Goal: Task Accomplishment & Management: Manage account settings

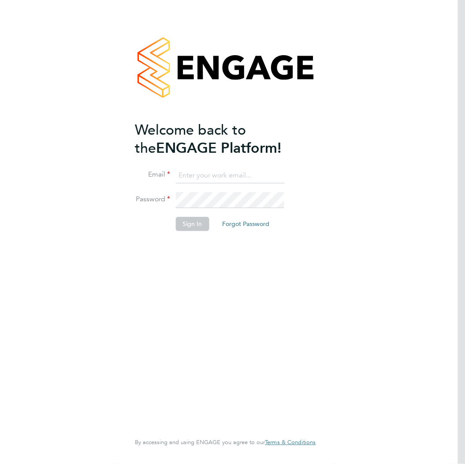
type input "gary.attwell@gallifordtry.co.uk"
click at [191, 226] on button "Sign In" at bounding box center [193, 224] width 34 height 14
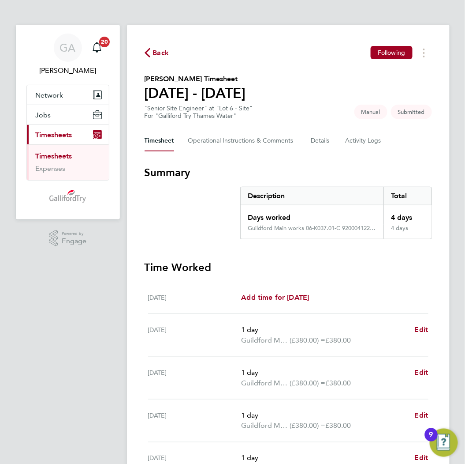
click at [153, 51] on span "Back" at bounding box center [161, 53] width 16 height 11
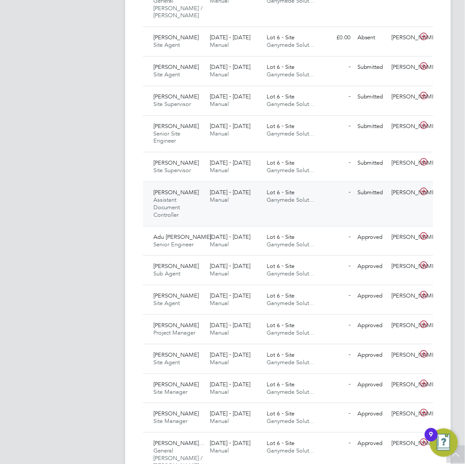
click at [244, 188] on span "[DATE] - [DATE]" at bounding box center [230, 192] width 41 height 8
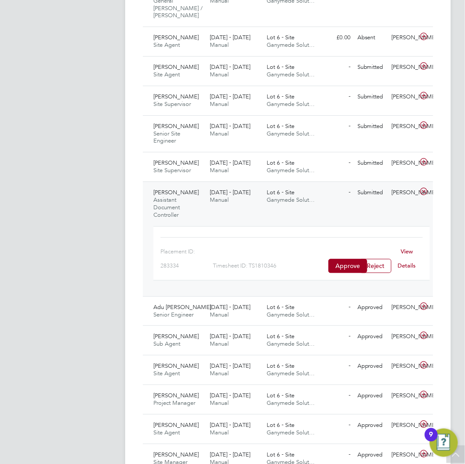
click at [408, 256] on link "View Details" at bounding box center [407, 259] width 18 height 22
click at [409, 248] on link "View Details" at bounding box center [407, 259] width 18 height 22
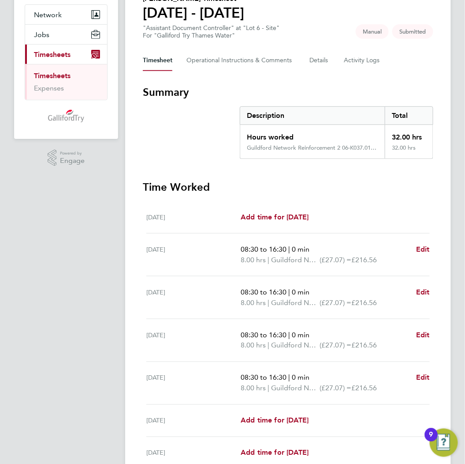
scroll to position [98, 0]
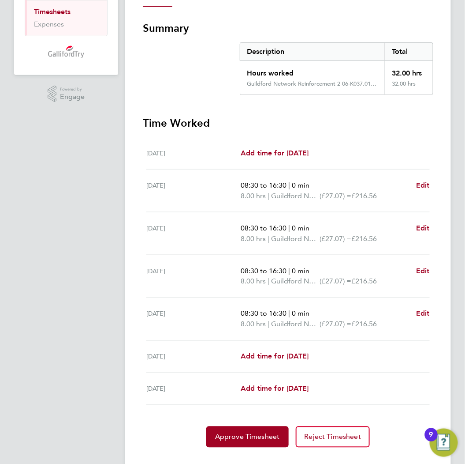
scroll to position [147, 0]
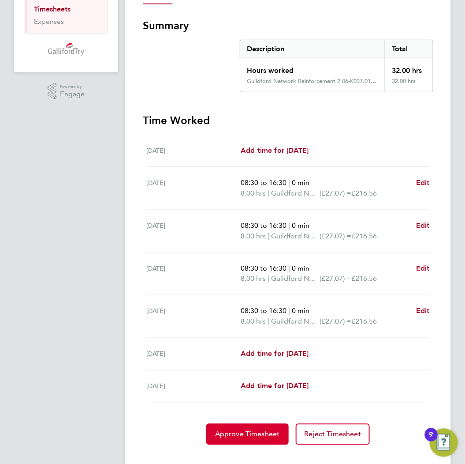
click at [241, 433] on span "Approve Timesheet" at bounding box center [247, 434] width 65 height 9
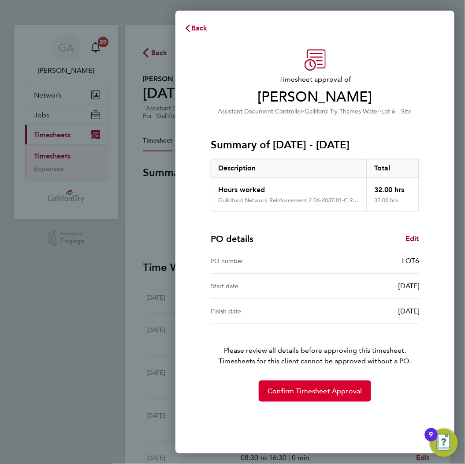
click at [290, 386] on button "Confirm Timesheet Approval" at bounding box center [315, 390] width 112 height 21
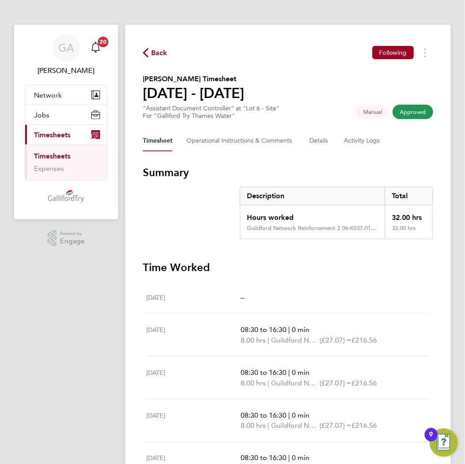
click at [157, 51] on span "Back" at bounding box center [159, 53] width 16 height 11
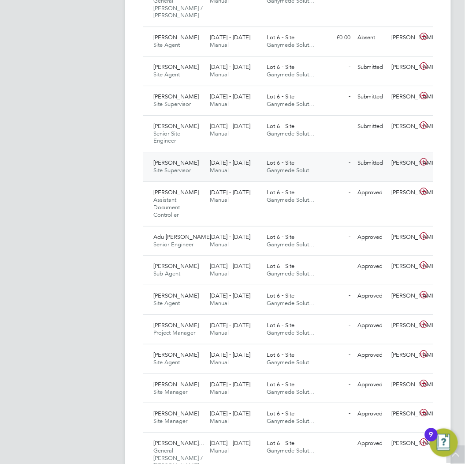
click at [259, 162] on div "25 - 31 Aug 2025 Manual" at bounding box center [235, 167] width 57 height 22
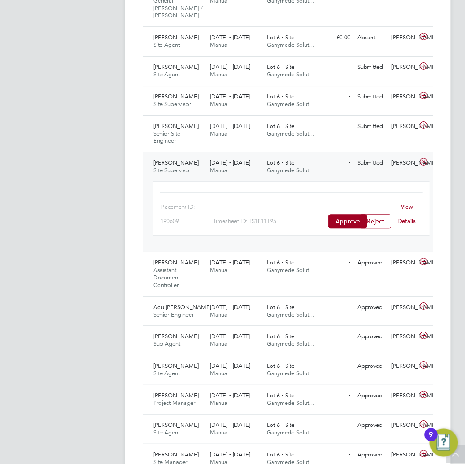
click at [402, 203] on link "View Details" at bounding box center [407, 214] width 18 height 22
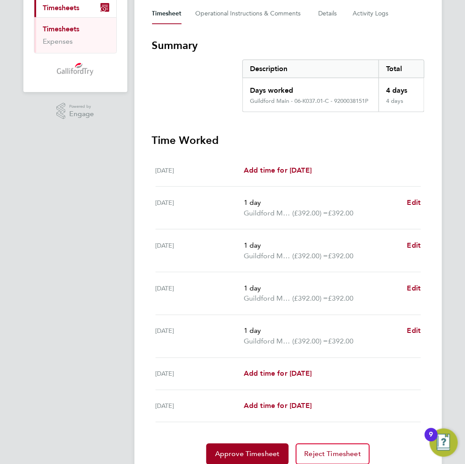
scroll to position [162, 0]
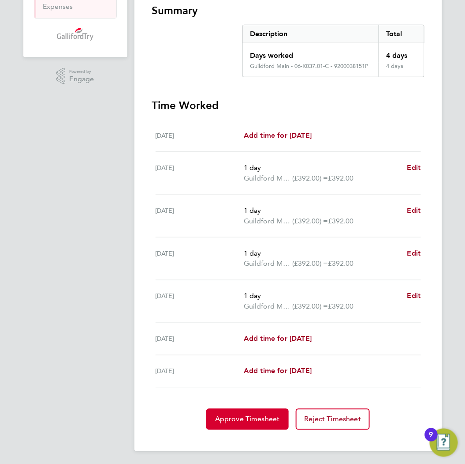
click at [257, 425] on button "Approve Timesheet" at bounding box center [247, 419] width 83 height 21
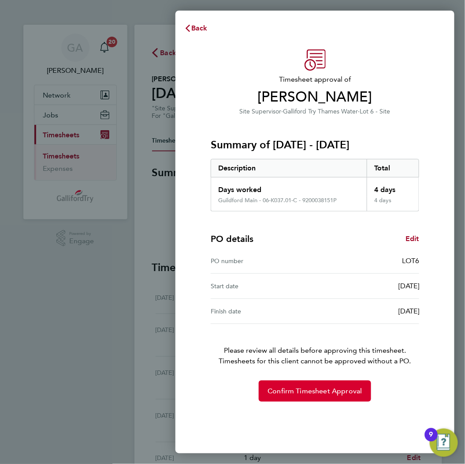
click at [323, 386] on span "Confirm Timesheet Approval" at bounding box center [315, 390] width 94 height 9
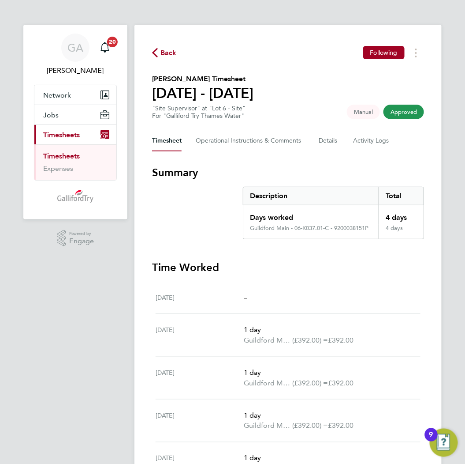
click at [166, 51] on span "Back" at bounding box center [169, 53] width 16 height 11
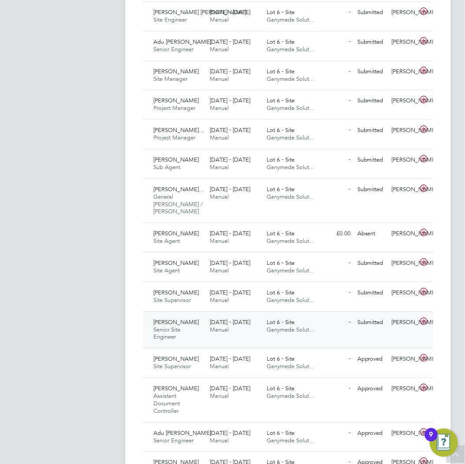
click at [286, 325] on div "Lot 6 - Site Ganymede Solut…" at bounding box center [291, 326] width 57 height 22
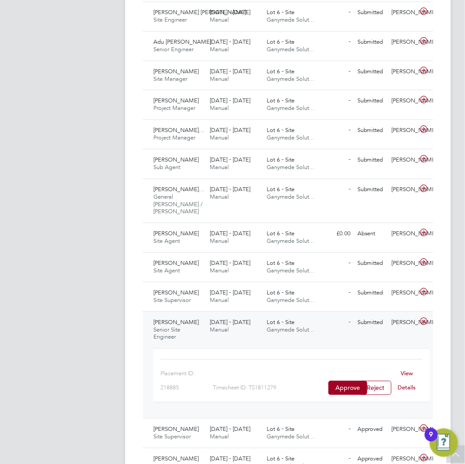
click at [407, 369] on link "View Details" at bounding box center [407, 380] width 18 height 22
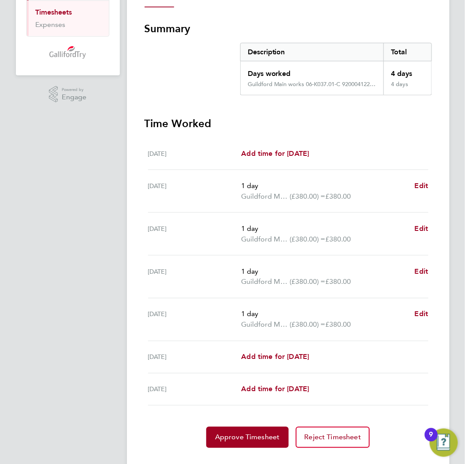
scroll to position [147, 0]
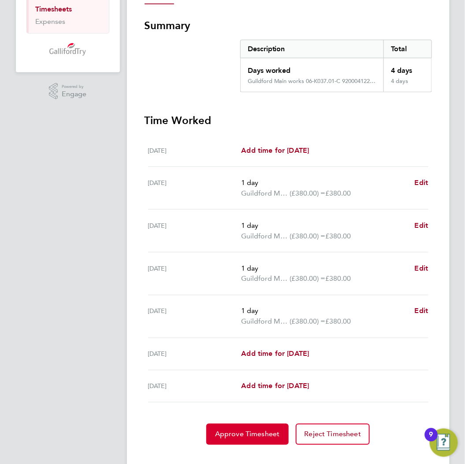
click at [259, 430] on span "Approve Timesheet" at bounding box center [247, 434] width 65 height 9
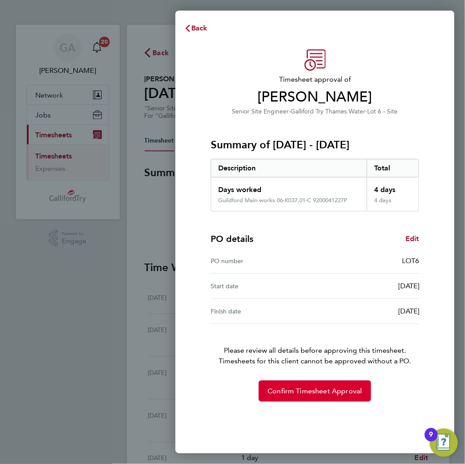
click at [312, 393] on span "Confirm Timesheet Approval" at bounding box center [315, 390] width 94 height 9
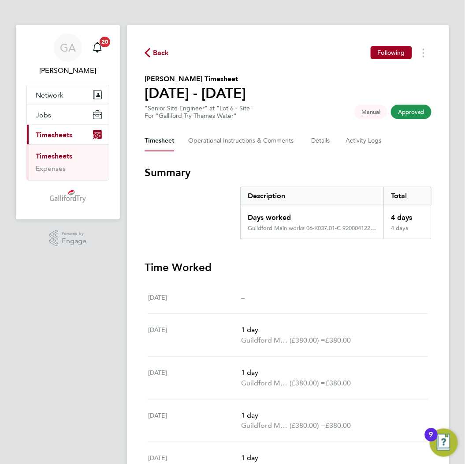
click at [161, 54] on span "Back" at bounding box center [161, 53] width 16 height 11
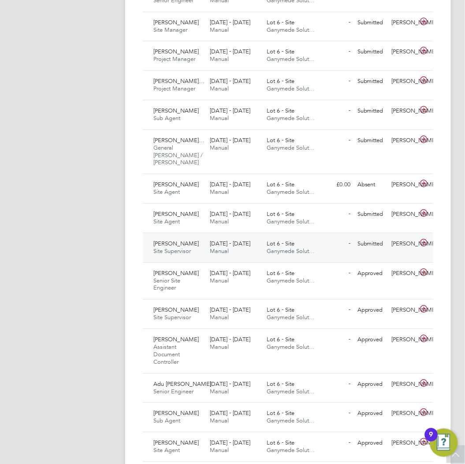
click at [226, 247] on span "Manual" at bounding box center [219, 251] width 19 height 8
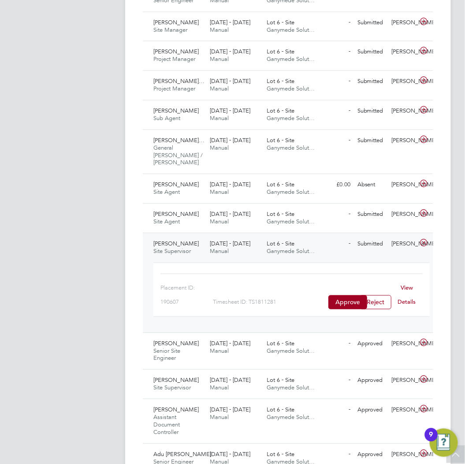
click at [409, 284] on link "View Details" at bounding box center [407, 295] width 18 height 22
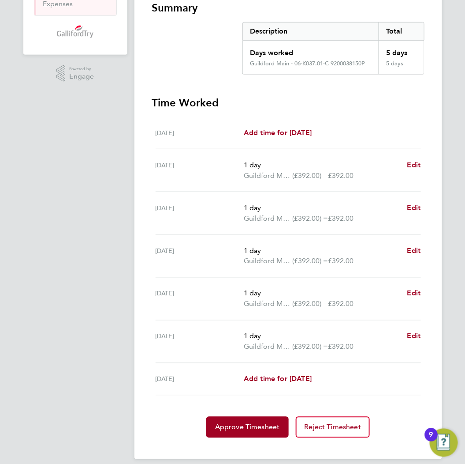
scroll to position [173, 0]
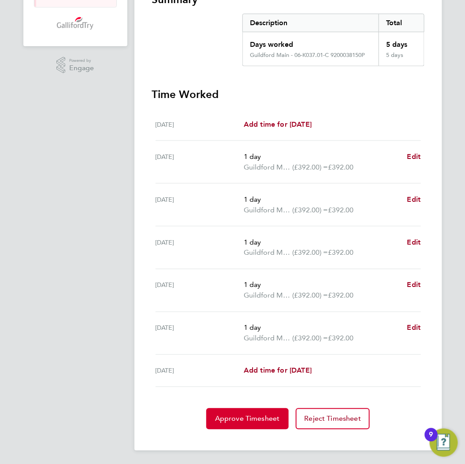
click at [261, 417] on span "Approve Timesheet" at bounding box center [247, 418] width 65 height 9
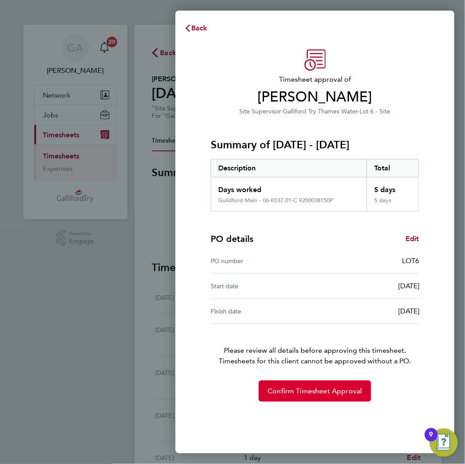
click at [313, 391] on span "Confirm Timesheet Approval" at bounding box center [315, 390] width 94 height 9
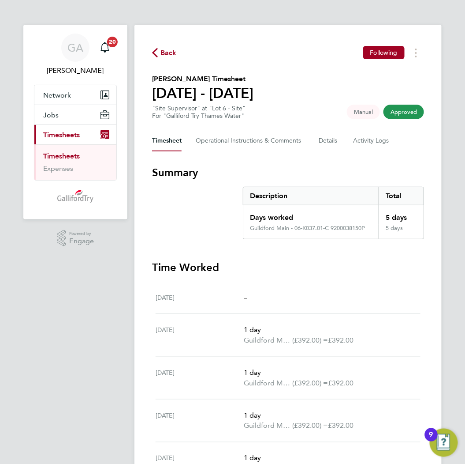
click at [152, 54] on icon "button" at bounding box center [155, 52] width 6 height 9
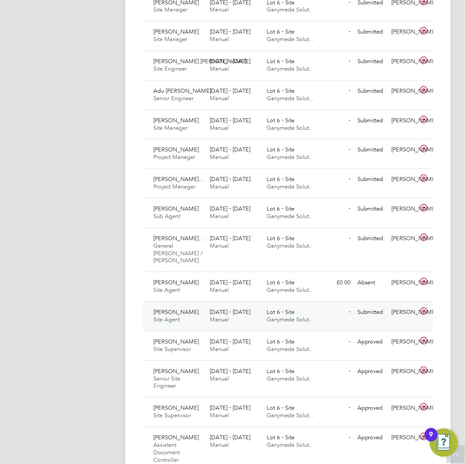
click at [256, 310] on div "[DATE] - [DATE] Manual" at bounding box center [235, 316] width 57 height 22
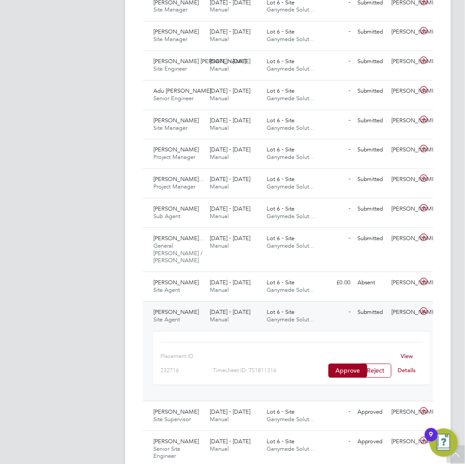
click at [403, 352] on link "View Details" at bounding box center [407, 363] width 18 height 22
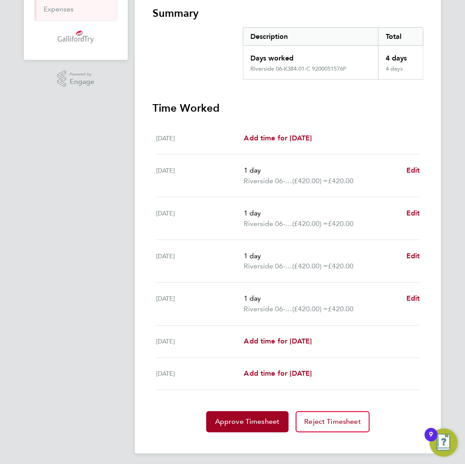
scroll to position [162, 0]
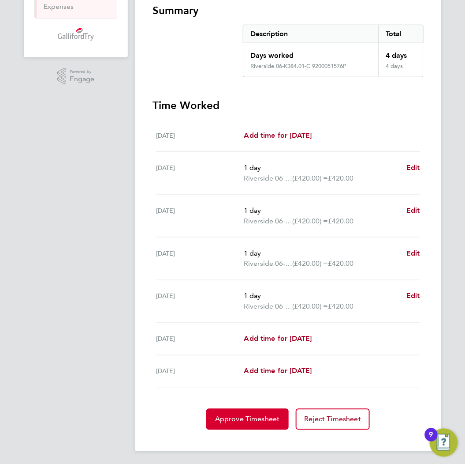
click at [247, 415] on span "Approve Timesheet" at bounding box center [247, 419] width 65 height 9
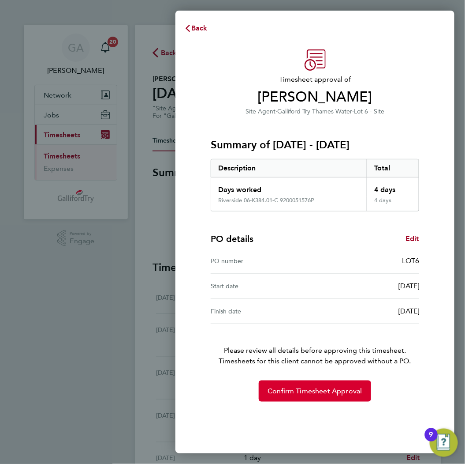
click at [296, 394] on span "Confirm Timesheet Approval" at bounding box center [315, 390] width 94 height 9
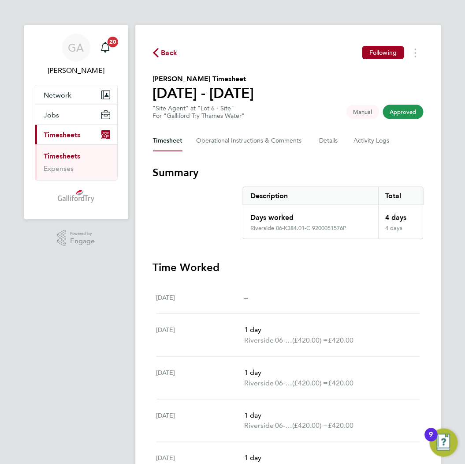
click at [165, 55] on span "Back" at bounding box center [169, 53] width 16 height 11
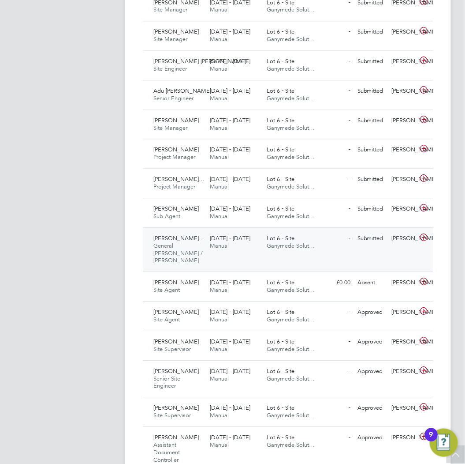
click at [266, 245] on div "Lot 6 - Site Ganymede Solut…" at bounding box center [291, 242] width 57 height 22
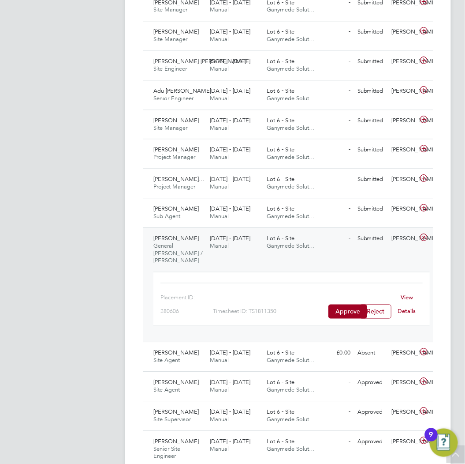
click at [409, 293] on link "View Details" at bounding box center [407, 304] width 18 height 22
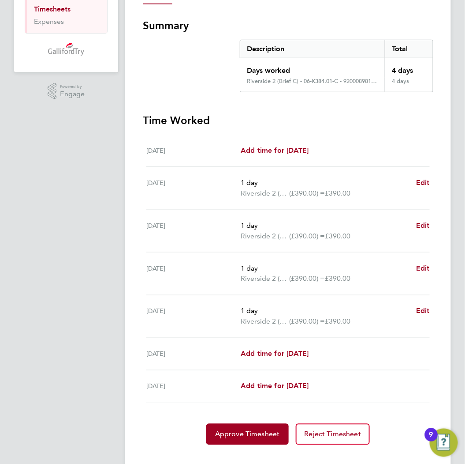
scroll to position [162, 0]
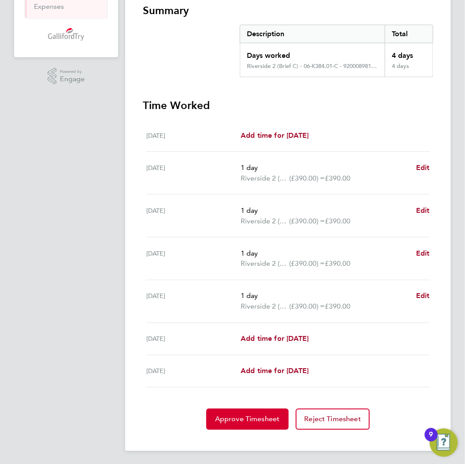
click at [252, 411] on button "Approve Timesheet" at bounding box center [247, 419] width 83 height 21
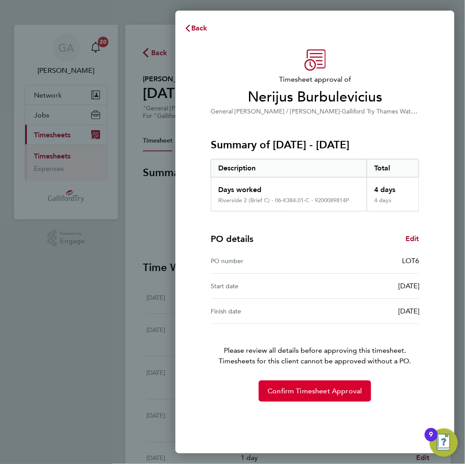
click at [296, 385] on button "Confirm Timesheet Approval" at bounding box center [315, 390] width 112 height 21
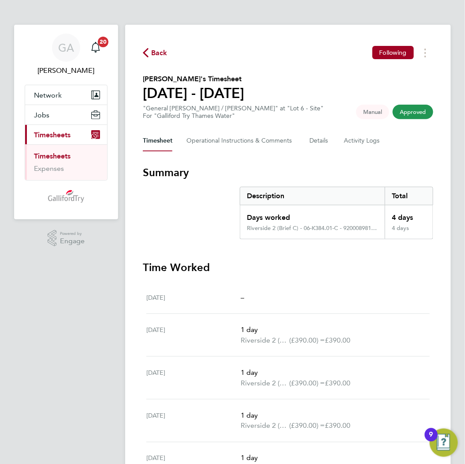
click at [162, 56] on span "Back" at bounding box center [159, 53] width 16 height 11
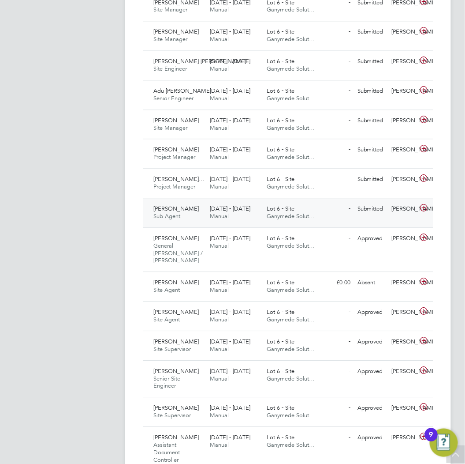
click at [272, 210] on span "Lot 6 - Site" at bounding box center [281, 209] width 28 height 8
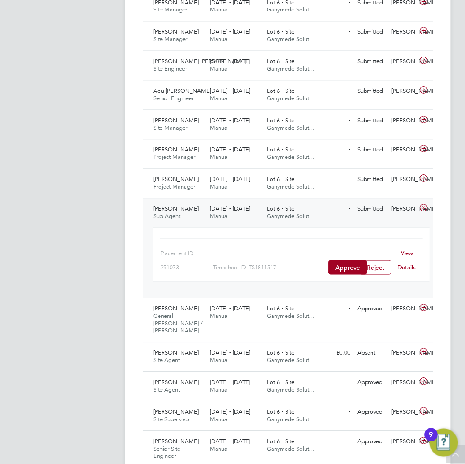
click at [407, 249] on link "View Details" at bounding box center [407, 260] width 18 height 22
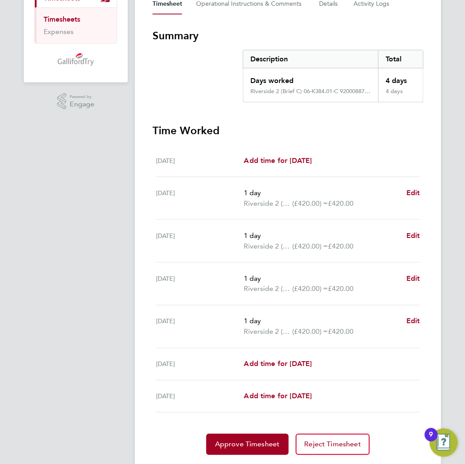
scroll to position [162, 0]
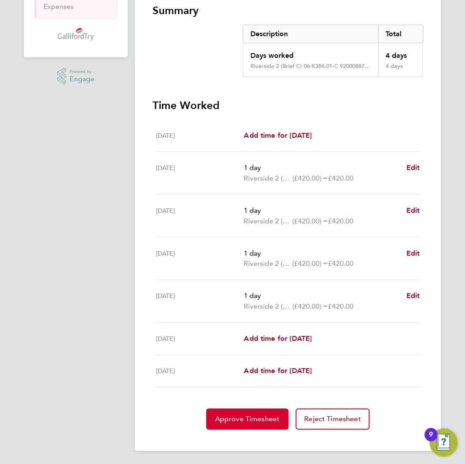
click at [262, 423] on button "Approve Timesheet" at bounding box center [247, 419] width 83 height 21
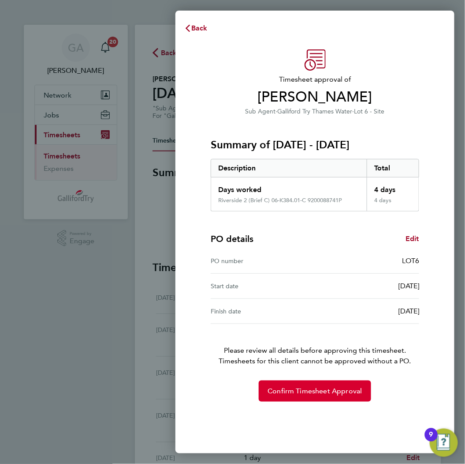
click at [326, 388] on span "Confirm Timesheet Approval" at bounding box center [315, 390] width 94 height 9
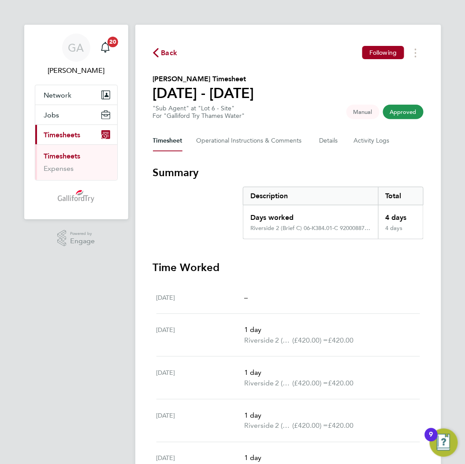
click at [161, 51] on span "Back" at bounding box center [169, 53] width 16 height 11
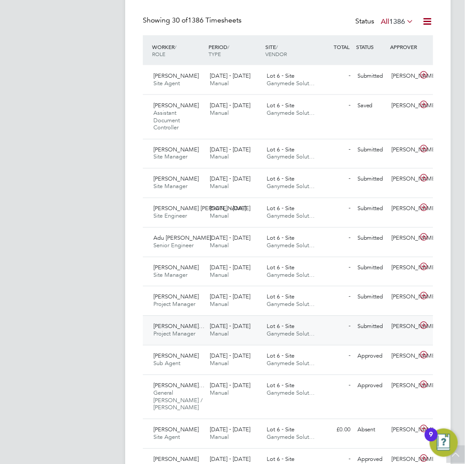
click at [257, 324] on div "[DATE] - [DATE] Manual" at bounding box center [235, 330] width 57 height 22
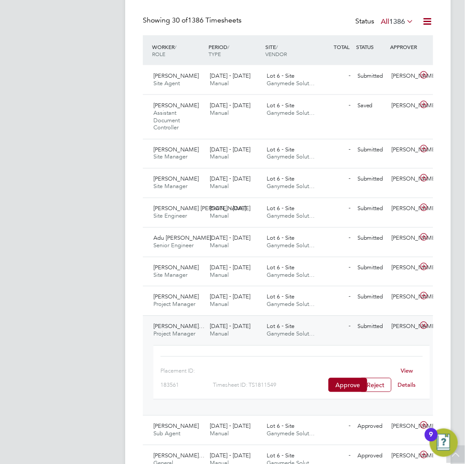
click at [405, 371] on link "View Details" at bounding box center [407, 378] width 18 height 22
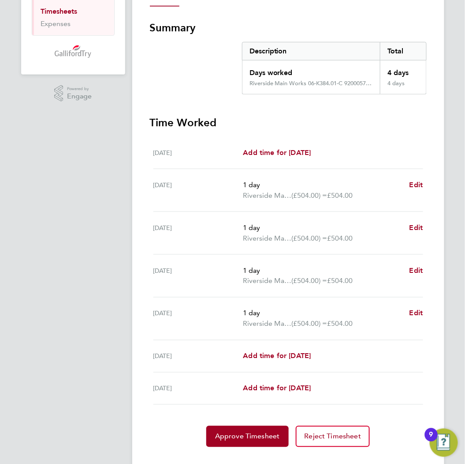
scroll to position [162, 0]
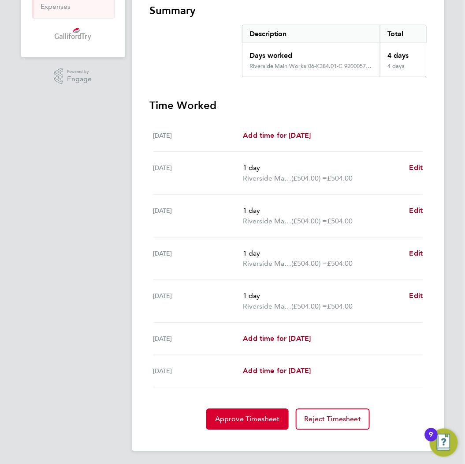
click at [231, 420] on span "Approve Timesheet" at bounding box center [247, 419] width 65 height 9
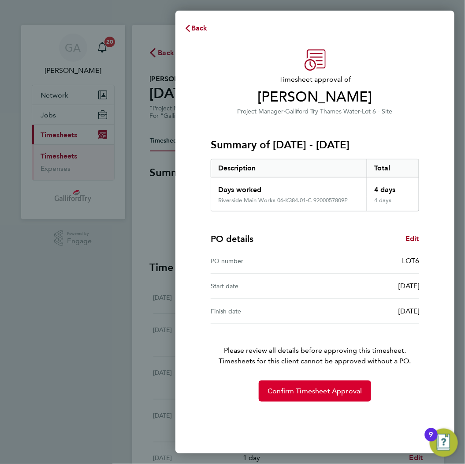
click at [276, 396] on button "Confirm Timesheet Approval" at bounding box center [315, 390] width 112 height 21
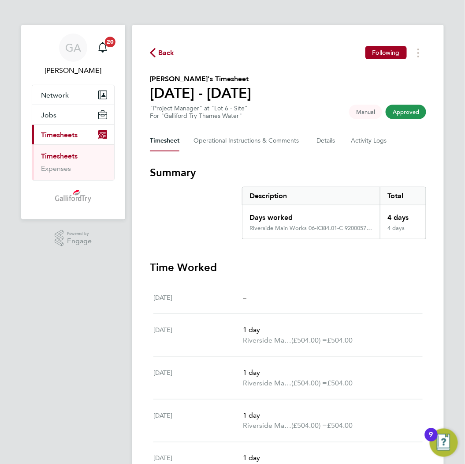
click at [158, 54] on span "Back" at bounding box center [166, 53] width 16 height 11
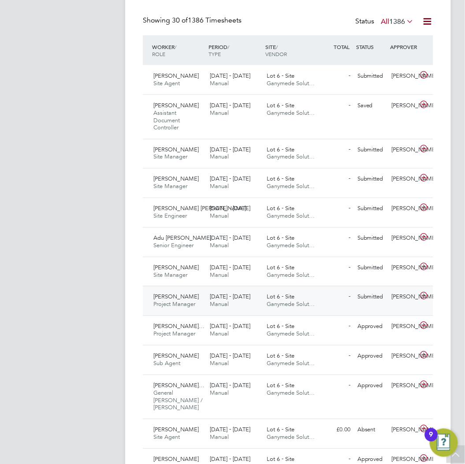
click at [276, 303] on span "Ganymede Solut…" at bounding box center [291, 304] width 48 height 8
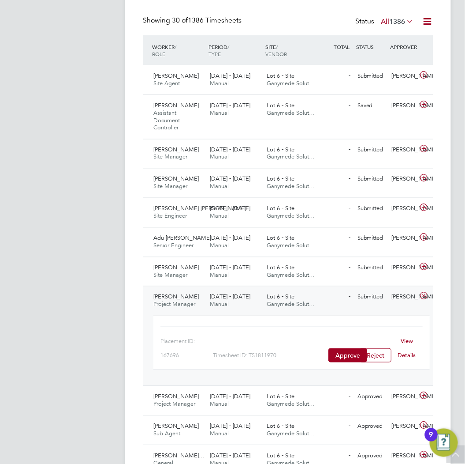
click at [408, 342] on link "View Details" at bounding box center [407, 348] width 18 height 22
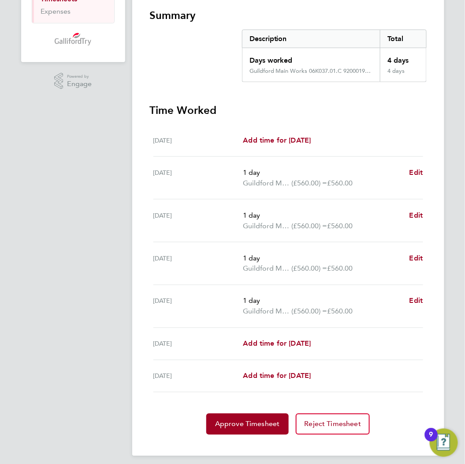
scroll to position [162, 0]
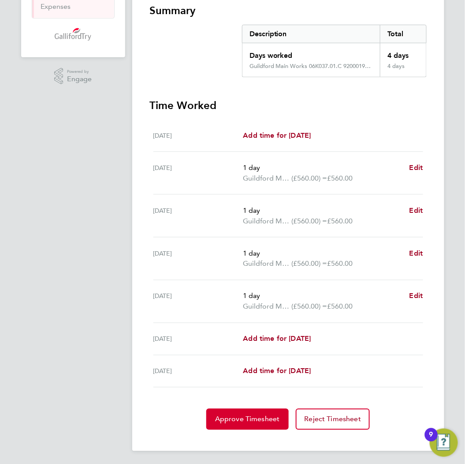
click at [244, 411] on button "Approve Timesheet" at bounding box center [247, 419] width 83 height 21
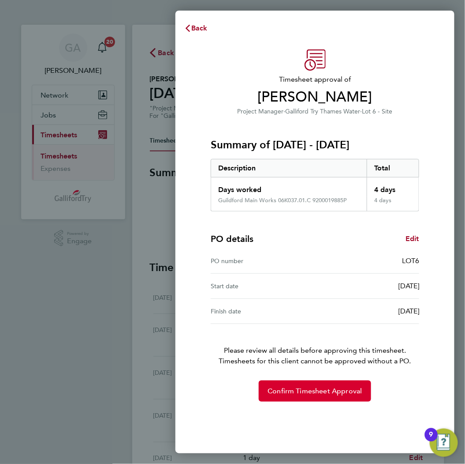
click at [320, 393] on span "Confirm Timesheet Approval" at bounding box center [315, 390] width 94 height 9
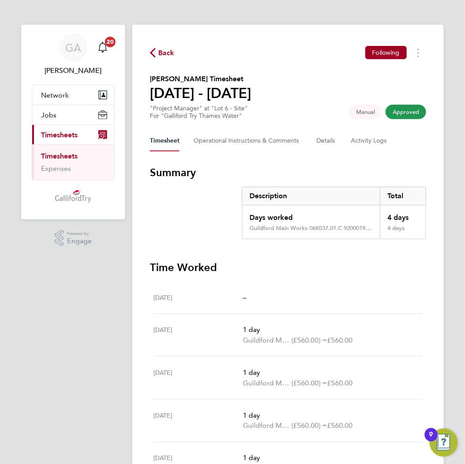
click at [160, 53] on span "Back" at bounding box center [166, 53] width 16 height 11
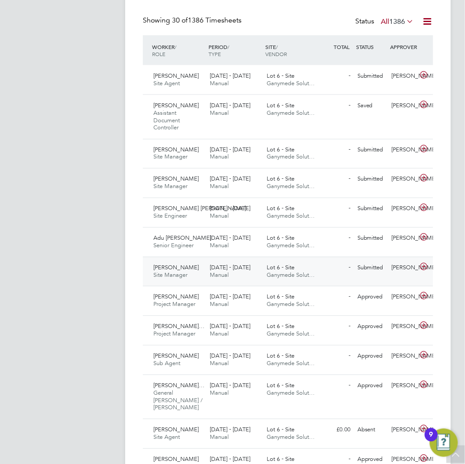
click at [274, 267] on span "Lot 6 - Site" at bounding box center [281, 268] width 28 height 8
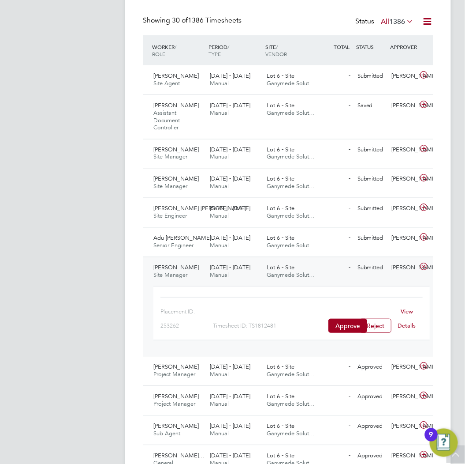
click at [404, 313] on link "View Details" at bounding box center [407, 319] width 18 height 22
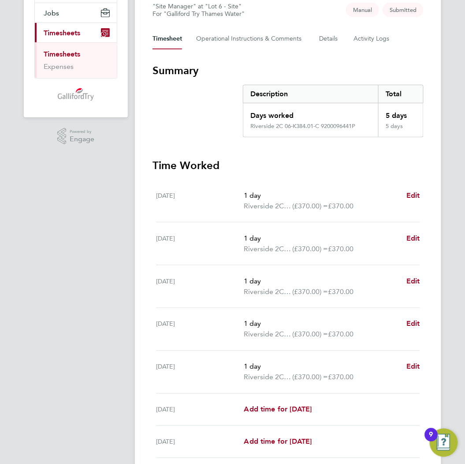
scroll to position [147, 0]
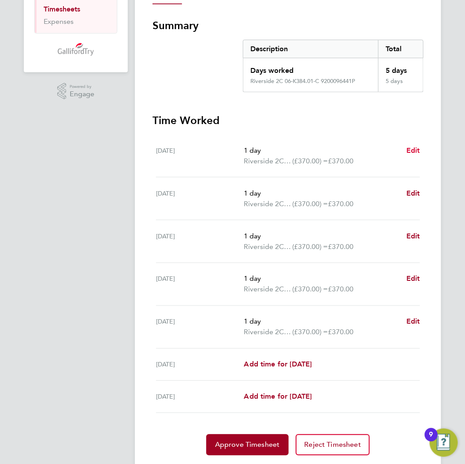
click at [420, 148] on span "Edit" at bounding box center [414, 150] width 14 height 8
select select "1"
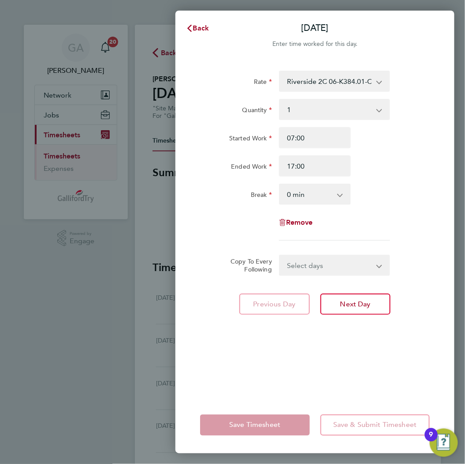
click at [381, 108] on app-icon-cross-button at bounding box center [384, 109] width 11 height 19
click at [293, 224] on span "Remove" at bounding box center [299, 222] width 27 height 8
select select "null"
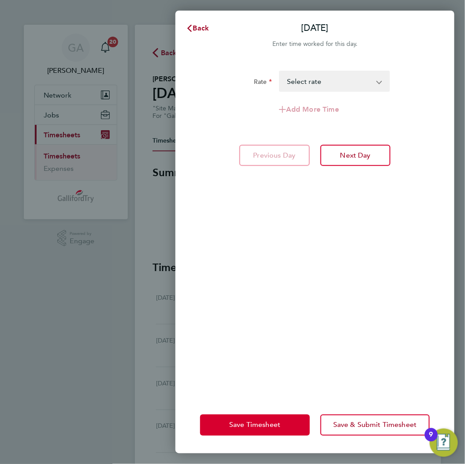
click at [267, 416] on button "Save Timesheet" at bounding box center [255, 424] width 110 height 21
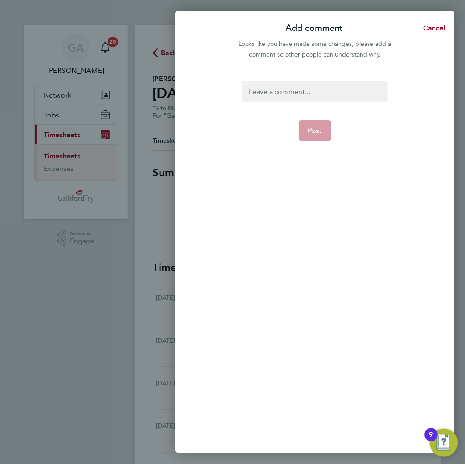
click at [285, 91] on div at bounding box center [315, 91] width 146 height 21
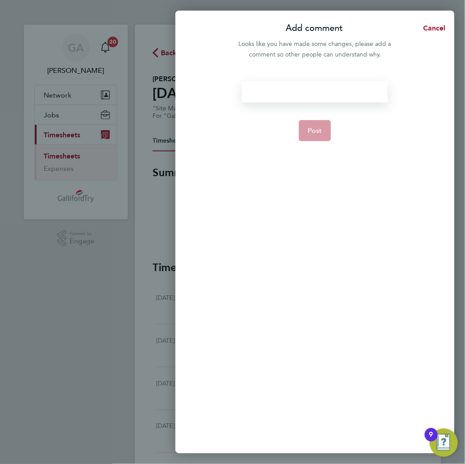
click at [285, 91] on div at bounding box center [315, 91] width 146 height 21
click at [305, 92] on div "25.08.2025 was a Bank hoiliday." at bounding box center [315, 91] width 146 height 21
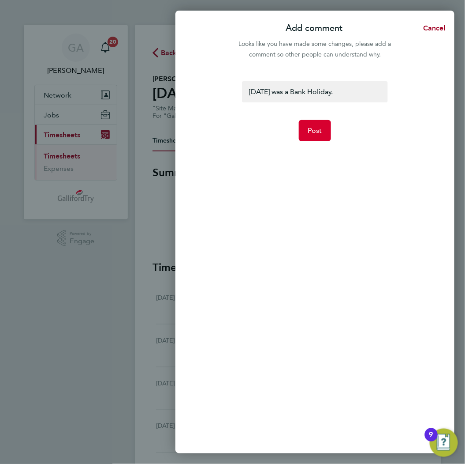
click at [320, 135] on button "Post" at bounding box center [315, 130] width 32 height 21
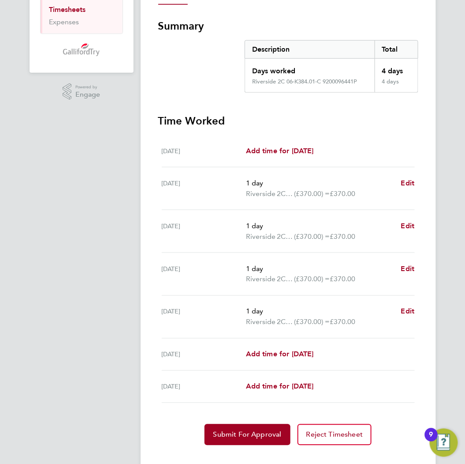
scroll to position [147, 0]
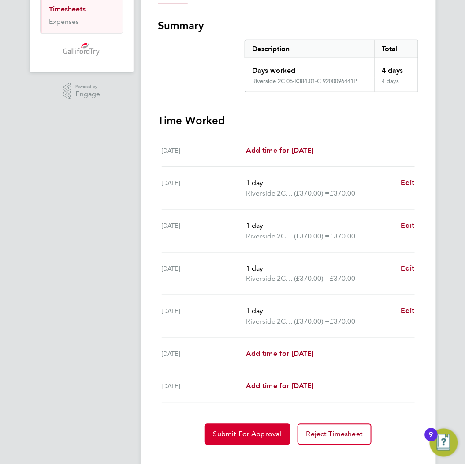
click at [266, 431] on span "Submit For Approval" at bounding box center [248, 434] width 68 height 9
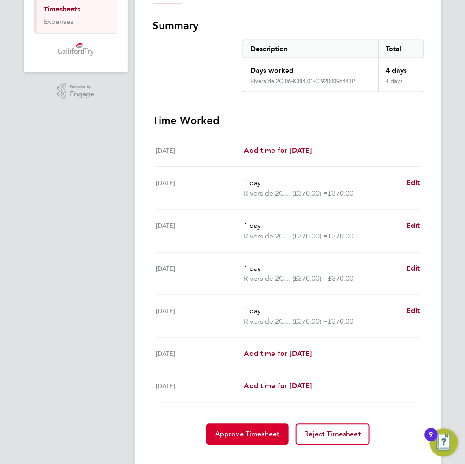
click at [266, 431] on span "Approve Timesheet" at bounding box center [247, 434] width 65 height 9
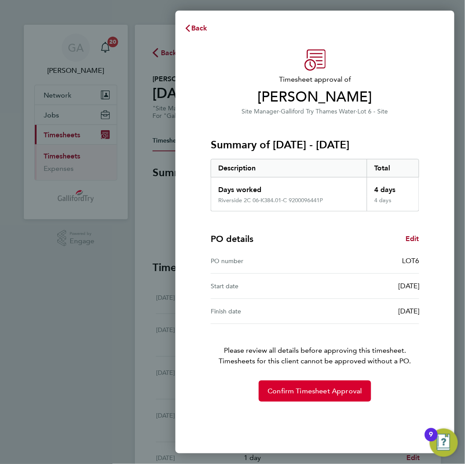
click at [307, 394] on span "Confirm Timesheet Approval" at bounding box center [315, 390] width 94 height 9
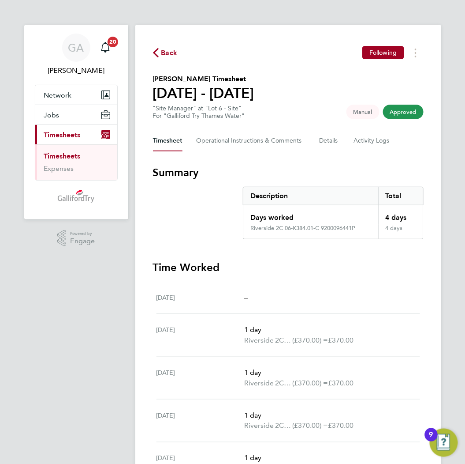
click at [153, 54] on icon "button" at bounding box center [156, 52] width 6 height 9
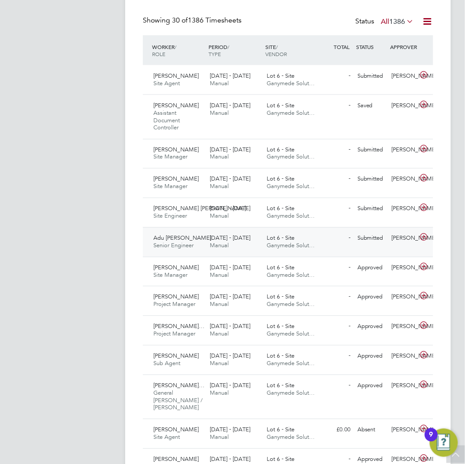
click at [266, 237] on div "Lot 6 - Site Ganymede Solut…" at bounding box center [291, 242] width 57 height 22
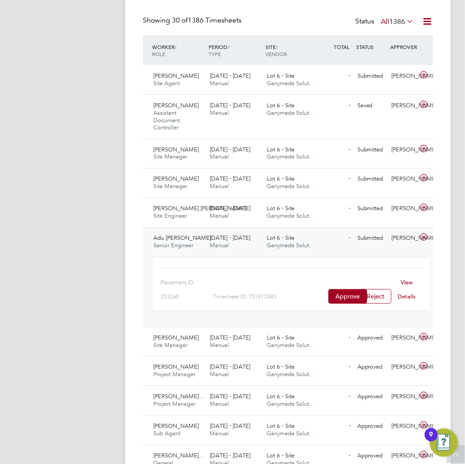
click at [403, 283] on link "View Details" at bounding box center [407, 289] width 18 height 22
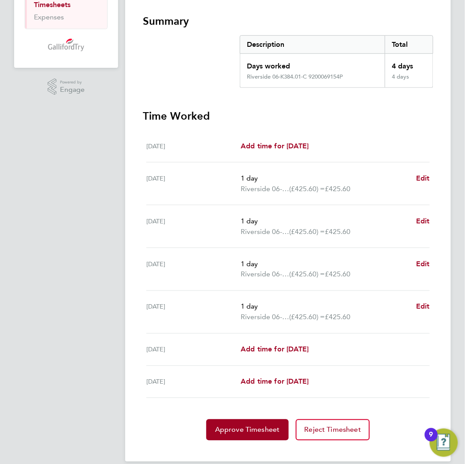
scroll to position [162, 0]
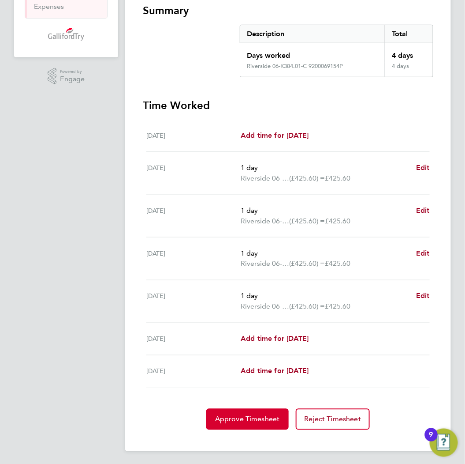
click at [260, 416] on span "Approve Timesheet" at bounding box center [247, 419] width 65 height 9
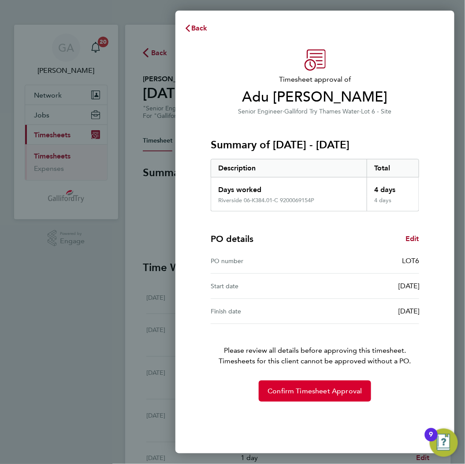
click at [331, 396] on button "Confirm Timesheet Approval" at bounding box center [315, 390] width 112 height 21
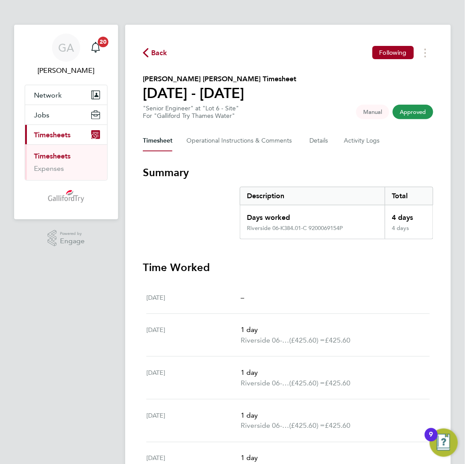
click at [159, 56] on span "Back" at bounding box center [159, 53] width 16 height 11
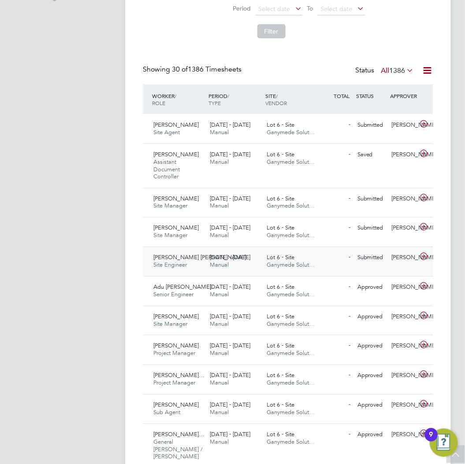
click at [244, 258] on span "[DATE] - [DATE]" at bounding box center [230, 258] width 41 height 8
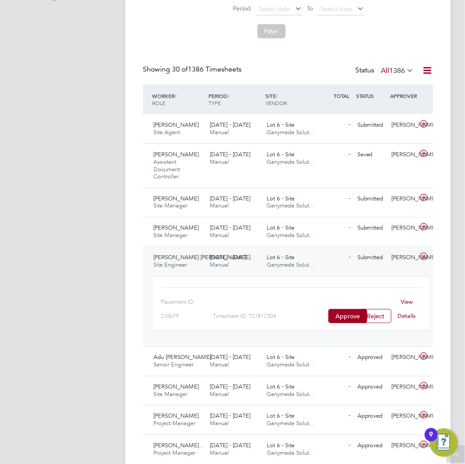
click at [402, 299] on link "View Details" at bounding box center [407, 309] width 18 height 22
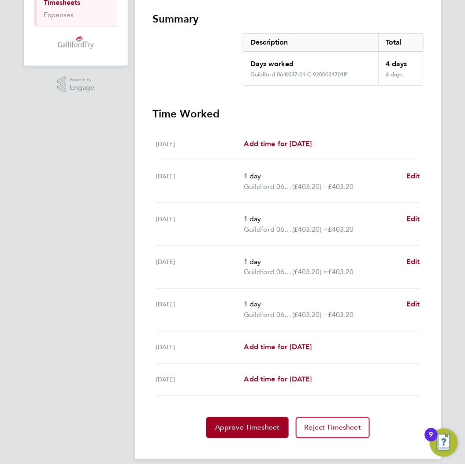
scroll to position [162, 0]
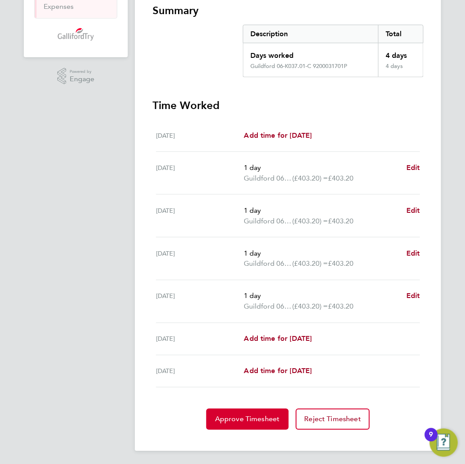
click at [254, 416] on span "Approve Timesheet" at bounding box center [247, 419] width 65 height 9
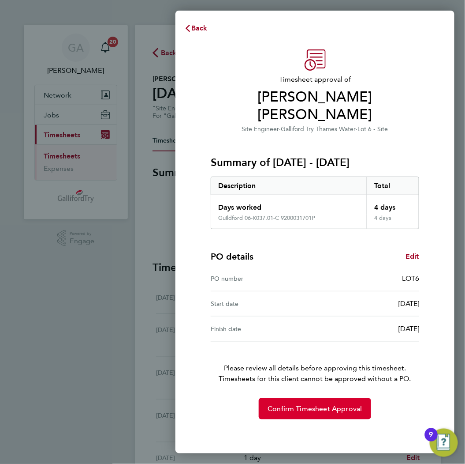
click at [313, 398] on button "Confirm Timesheet Approval" at bounding box center [315, 408] width 112 height 21
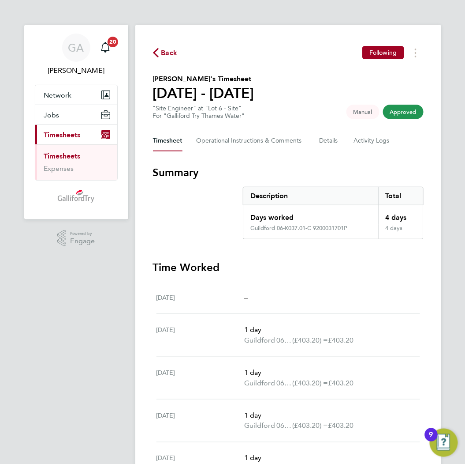
click at [165, 57] on span "Back" at bounding box center [169, 53] width 16 height 11
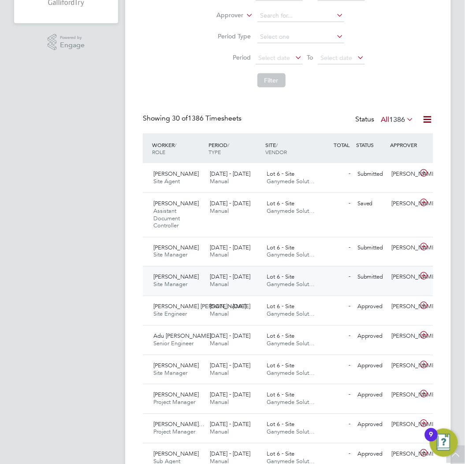
click at [274, 284] on span "Ganymede Solut…" at bounding box center [291, 285] width 48 height 8
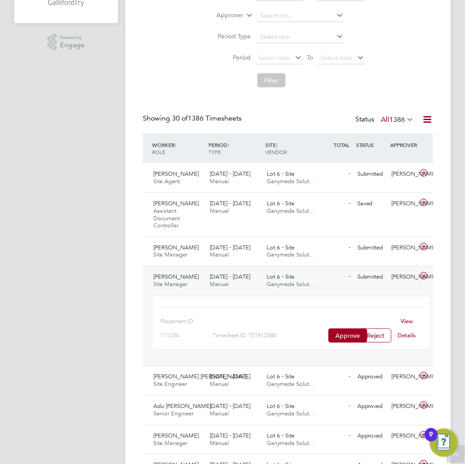
click at [404, 318] on link "View Details" at bounding box center [407, 328] width 18 height 22
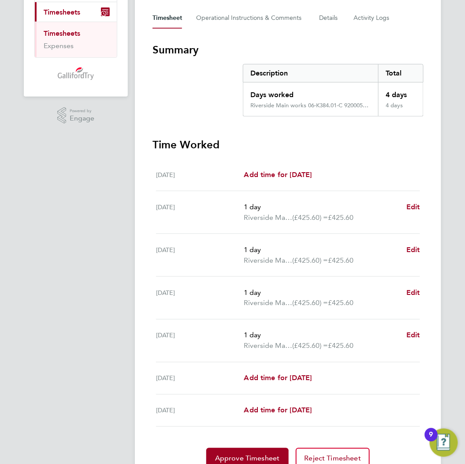
scroll to position [147, 0]
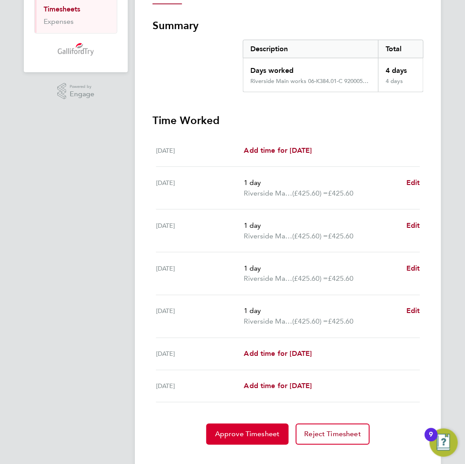
click at [259, 425] on button "Approve Timesheet" at bounding box center [247, 434] width 83 height 21
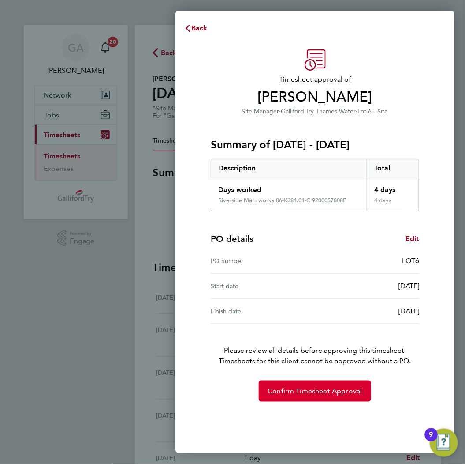
click at [329, 395] on button "Confirm Timesheet Approval" at bounding box center [315, 390] width 112 height 21
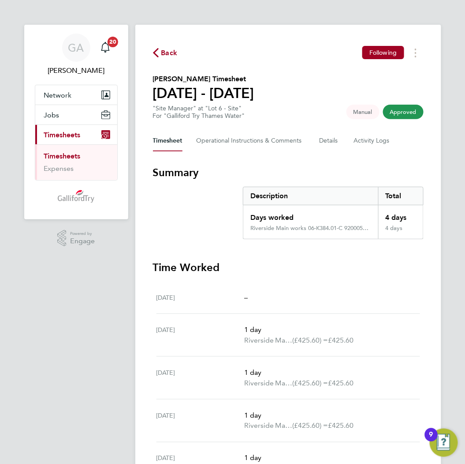
click at [161, 53] on span "Back" at bounding box center [169, 53] width 16 height 11
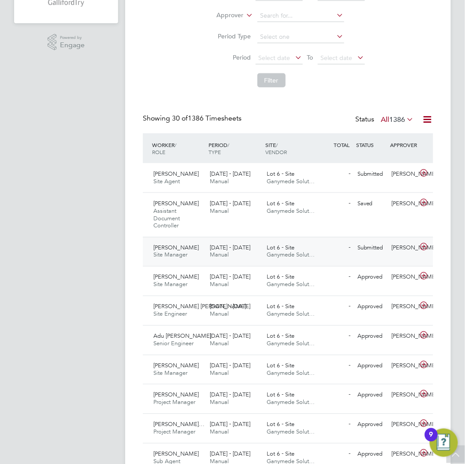
click at [291, 251] on div "Lot 6 - Site Ganymede Solut…" at bounding box center [291, 252] width 57 height 22
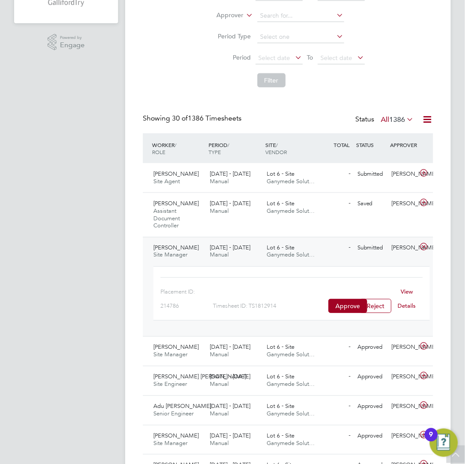
click at [409, 292] on link "View Details" at bounding box center [407, 299] width 18 height 22
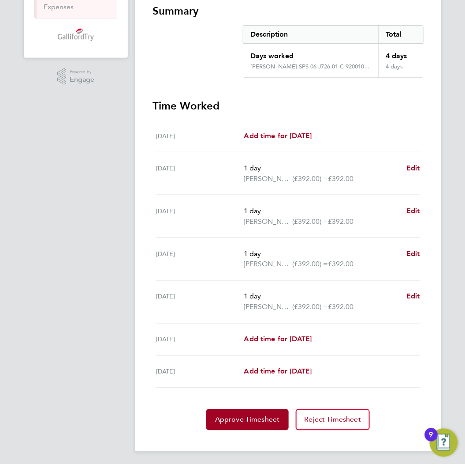
scroll to position [162, 0]
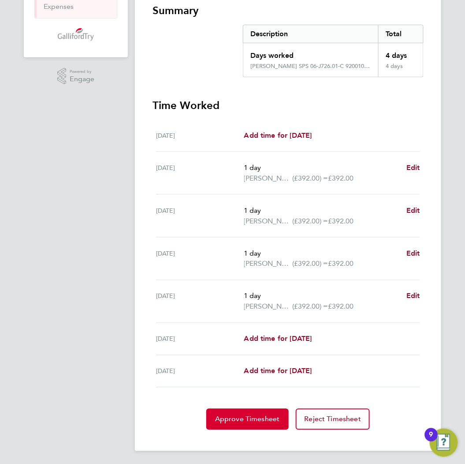
click at [251, 422] on button "Approve Timesheet" at bounding box center [247, 419] width 83 height 21
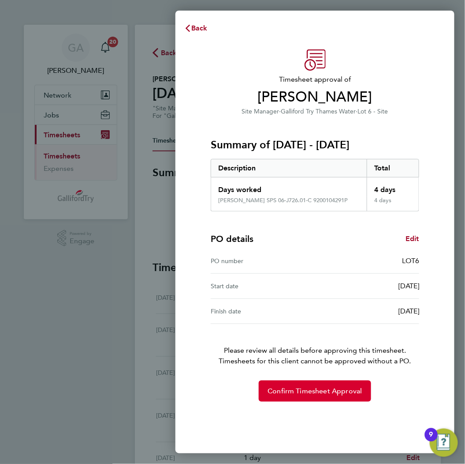
click at [310, 395] on button "Confirm Timesheet Approval" at bounding box center [315, 390] width 112 height 21
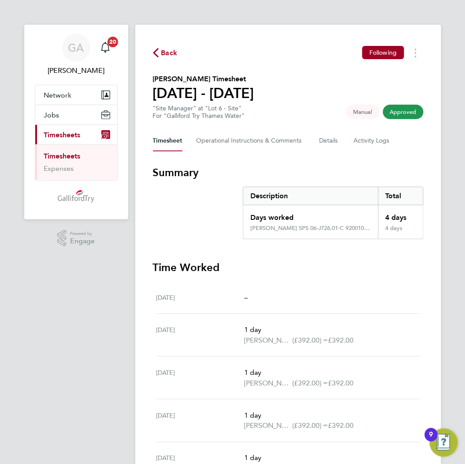
click at [162, 54] on span "Back" at bounding box center [169, 53] width 16 height 11
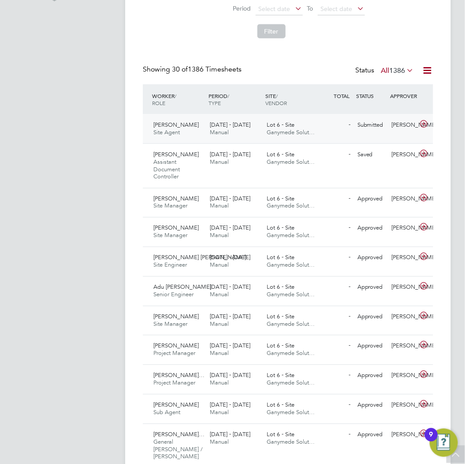
click at [258, 131] on div "[DATE] - [DATE] Manual" at bounding box center [235, 129] width 57 height 22
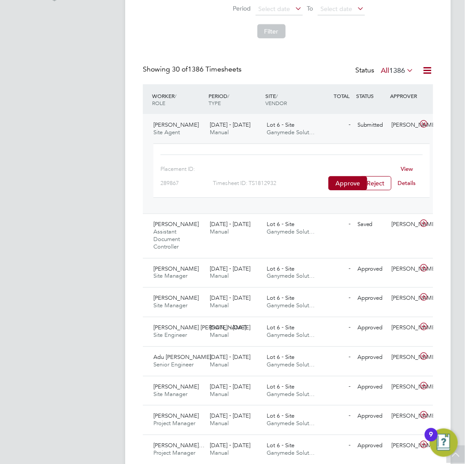
click at [407, 169] on link "View Details" at bounding box center [407, 176] width 18 height 22
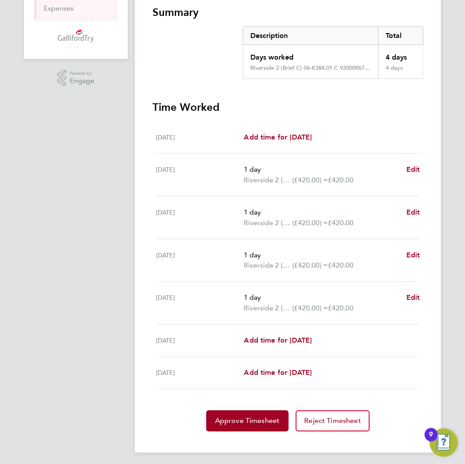
scroll to position [162, 0]
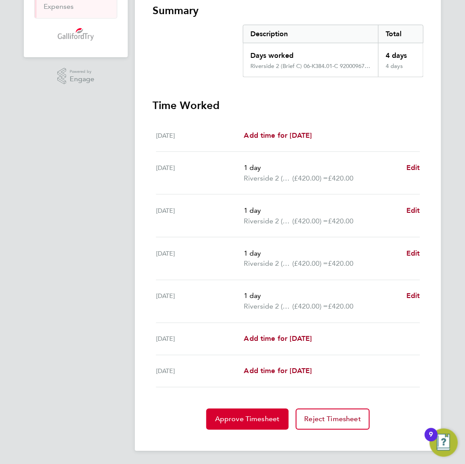
click at [253, 409] on button "Approve Timesheet" at bounding box center [247, 419] width 83 height 21
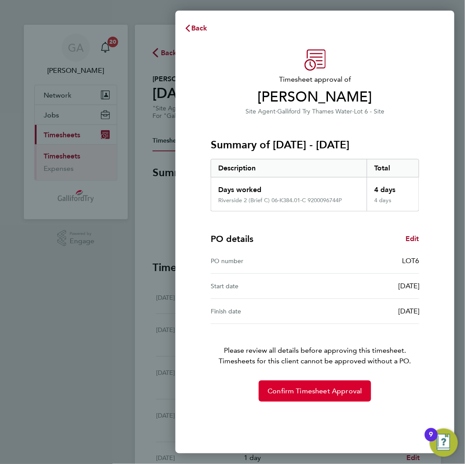
click at [288, 385] on button "Confirm Timesheet Approval" at bounding box center [315, 390] width 112 height 21
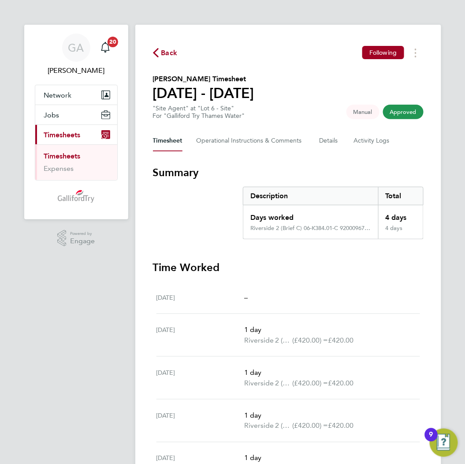
click at [161, 54] on span "Back" at bounding box center [169, 53] width 16 height 11
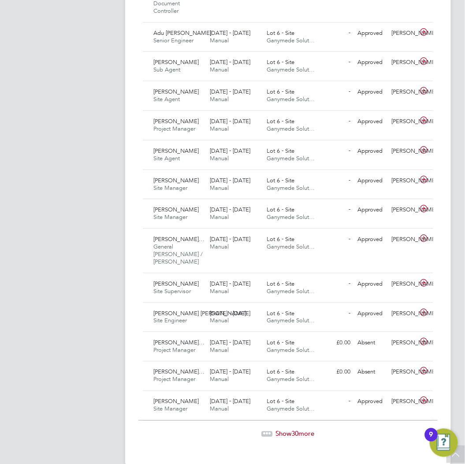
click at [288, 429] on span "Show 30 more" at bounding box center [295, 433] width 39 height 8
